Goal: Information Seeking & Learning: Learn about a topic

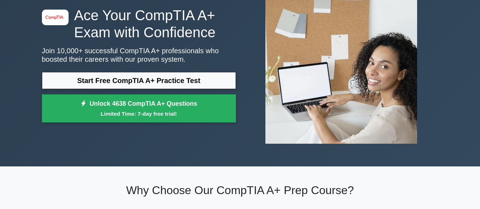
scroll to position [71, 0]
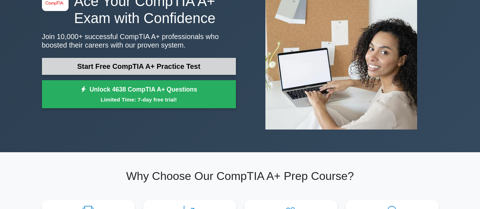
click at [113, 69] on link "Start Free CompTIA A+ Practice Test" at bounding box center [139, 66] width 194 height 17
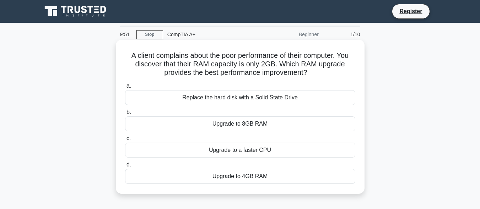
click at [232, 125] on div "Upgrade to 8GB RAM" at bounding box center [240, 123] width 230 height 15
click at [125, 115] on input "b. Upgrade to 8GB RAM" at bounding box center [125, 112] width 0 height 5
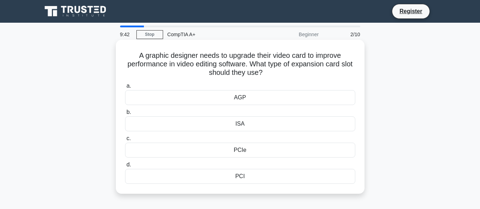
click at [231, 97] on div "AGP" at bounding box center [240, 97] width 230 height 15
click at [125, 88] on input "a. AGP" at bounding box center [125, 86] width 0 height 5
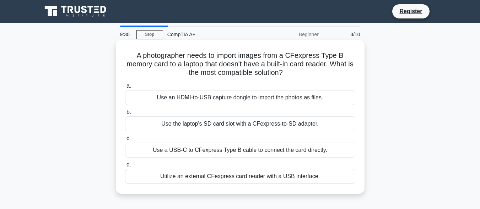
click at [232, 125] on div "Use the laptop's SD card slot with a CFexpress-to-SD adapter." at bounding box center [240, 123] width 230 height 15
click at [125, 115] on input "b. Use the laptop's SD card slot with a CFexpress-to-SD adapter." at bounding box center [125, 112] width 0 height 5
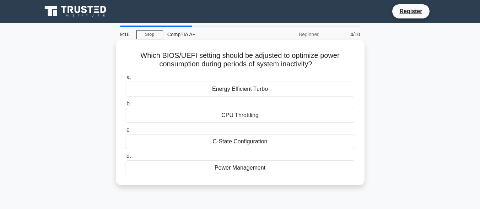
click at [231, 139] on div "C-State Configuration" at bounding box center [240, 141] width 230 height 15
click at [125, 132] on input "c. C-State Configuration" at bounding box center [125, 130] width 0 height 5
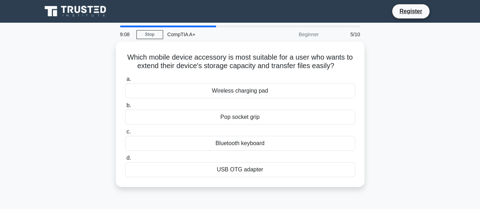
click at [231, 139] on div "Bluetooth keyboard" at bounding box center [240, 143] width 230 height 15
click at [125, 134] on input "c. Bluetooth keyboard" at bounding box center [125, 132] width 0 height 5
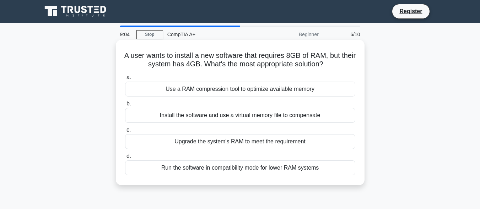
click at [234, 113] on div "Install the software and use a virtual memory file to compensate" at bounding box center [240, 115] width 230 height 15
click at [125, 106] on input "b. Install the software and use a virtual memory file to compensate" at bounding box center [125, 104] width 0 height 5
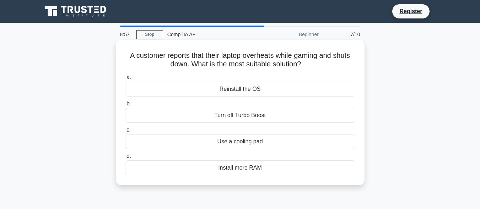
click at [237, 111] on div "Turn off Turbo Boost" at bounding box center [240, 115] width 230 height 15
click at [125, 106] on input "b. Turn off Turbo Boost" at bounding box center [125, 104] width 0 height 5
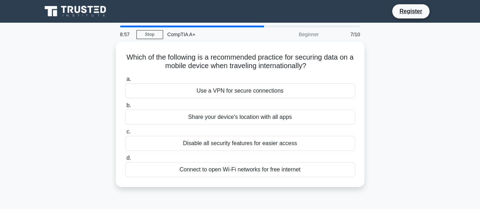
click at [237, 111] on div "Share your device's location with all apps" at bounding box center [240, 117] width 230 height 15
click at [125, 108] on input "b. Share your device's location with all apps" at bounding box center [125, 105] width 0 height 5
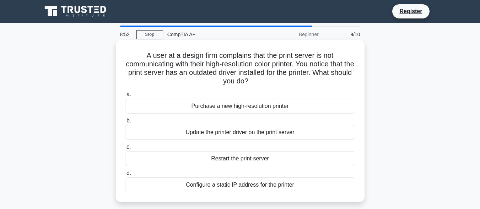
click at [230, 131] on div "Update the printer driver on the print server" at bounding box center [240, 132] width 230 height 15
click at [125, 123] on input "b. Update the printer driver on the print server" at bounding box center [125, 121] width 0 height 5
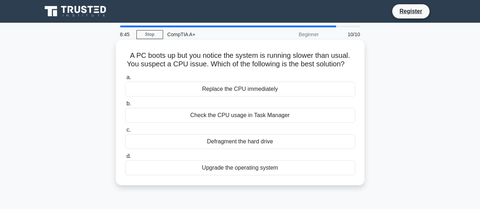
click at [234, 141] on div "Defragment the hard drive" at bounding box center [240, 141] width 230 height 15
click at [125, 132] on input "c. Defragment the hard drive" at bounding box center [125, 130] width 0 height 5
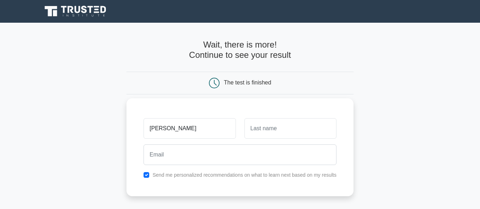
type input "[PERSON_NAME]"
click at [252, 126] on input "text" at bounding box center [290, 128] width 92 height 21
drag, startPoint x: 252, startPoint y: 126, endPoint x: 163, endPoint y: 155, distance: 94.5
click at [163, 155] on div "[PERSON_NAME] updiaziz Send me personalized recommendations on what to learn ne…" at bounding box center [239, 147] width 227 height 98
type input "updiaziz"
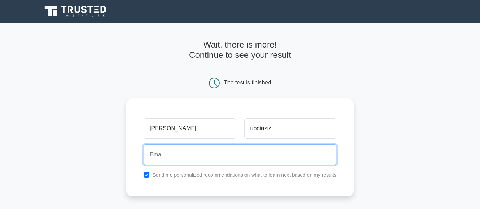
click at [163, 155] on input "email" at bounding box center [239, 154] width 193 height 21
type input "sophiaupdiaziz@gmail.com"
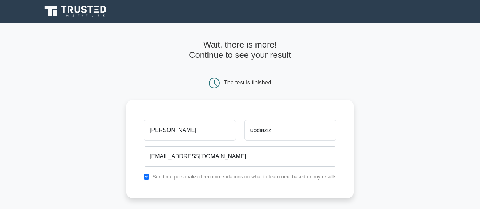
click at [428, 168] on main "Wait, there is more! Continue to see your result The test is finished sophia" at bounding box center [240, 151] width 480 height 256
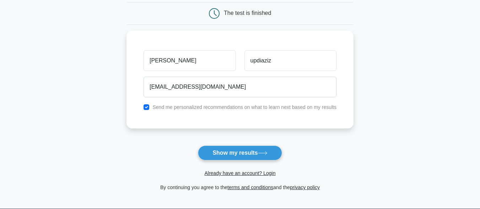
scroll to position [71, 0]
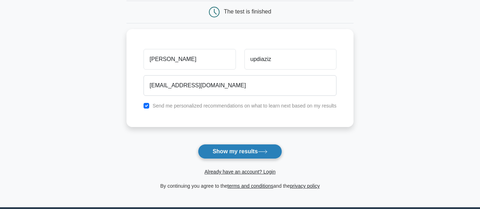
click at [256, 152] on button "Show my results" at bounding box center [240, 151] width 84 height 15
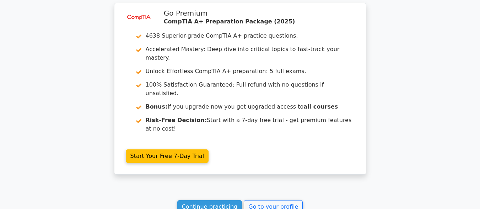
scroll to position [1122, 0]
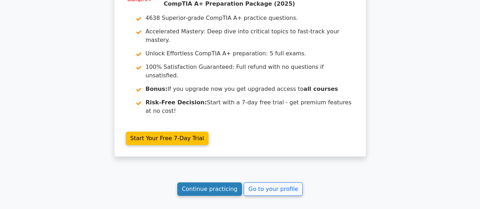
click at [212, 182] on link "Continue practicing" at bounding box center [209, 188] width 65 height 13
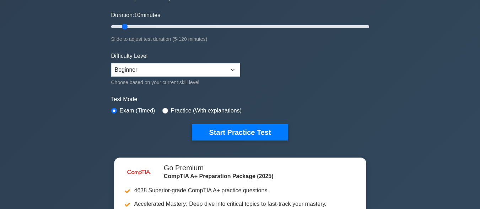
scroll to position [128, 0]
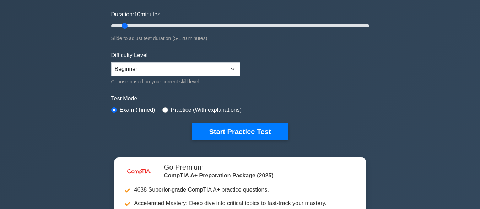
click at [212, 132] on button "Start Practice Test" at bounding box center [240, 132] width 96 height 16
